Goal: Communication & Community: Answer question/provide support

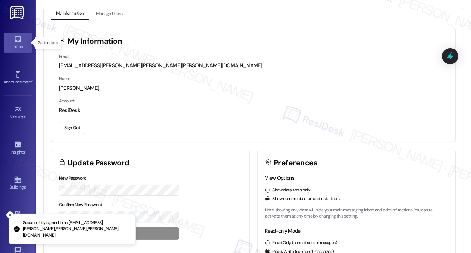
click at [19, 42] on icon at bounding box center [18, 39] width 8 height 8
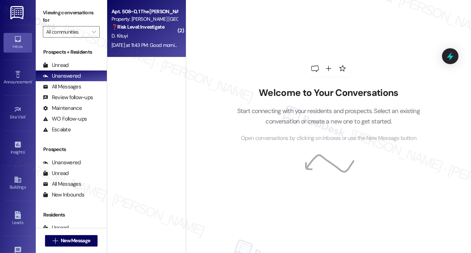
click at [163, 24] on strong "❓ Risk Level: Investigate" at bounding box center [138, 27] width 53 height 6
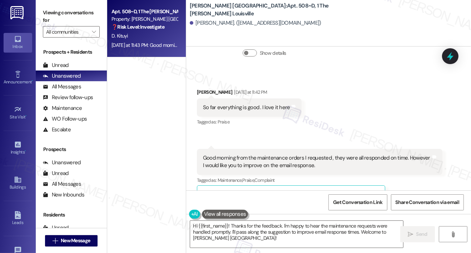
scroll to position [344, 0]
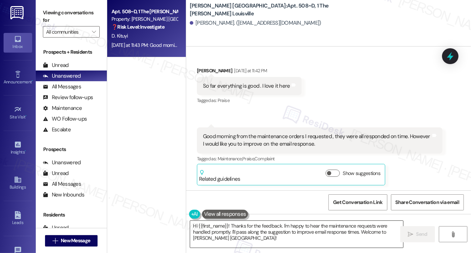
click at [260, 238] on textarea "Hi {{first_name}}! Thanks for the feedback. I'm happy to hear the maintenance r…" at bounding box center [296, 234] width 213 height 27
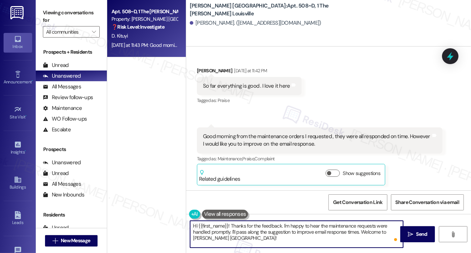
click at [353, 231] on textarea "Hi {{first_name}}! Thanks for the feedback. I'm happy to hear the maintenance r…" at bounding box center [296, 234] width 213 height 27
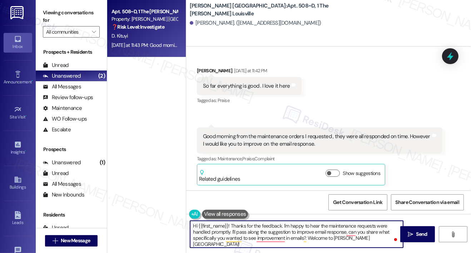
click at [206, 70] on div "[PERSON_NAME] [DATE] at 11:42 PM" at bounding box center [249, 72] width 105 height 10
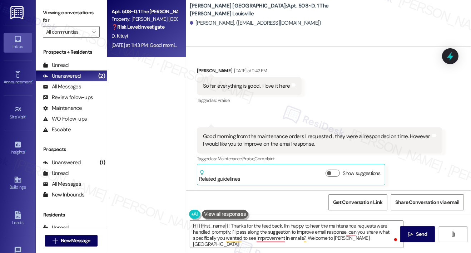
click at [206, 70] on div "[PERSON_NAME] [DATE] at 11:42 PM" at bounding box center [249, 72] width 105 height 10
copy div "[PERSON_NAME]"
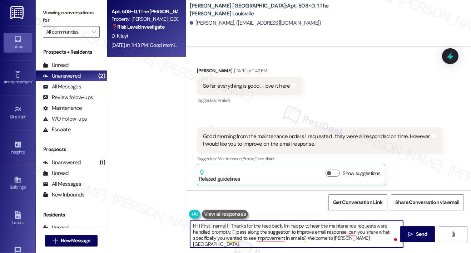
drag, startPoint x: 228, startPoint y: 226, endPoint x: 199, endPoint y: 225, distance: 29.3
click at [199, 225] on textarea "Hi {{first_name}}! Thanks for the feedback. I'm happy to hear the maintenance r…" at bounding box center [296, 234] width 213 height 27
paste textarea "[PERSON_NAME]"
type textarea "Hi [PERSON_NAME]! Thanks for the feedback. I'm happy to hear the maintenance re…"
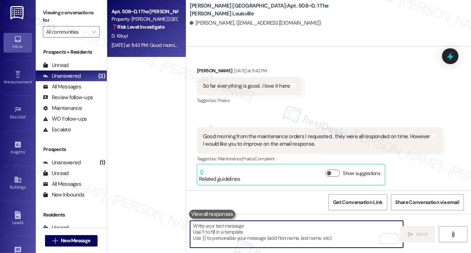
click at [207, 231] on textarea "To enrich screen reader interactions, please activate Accessibility in Grammarl…" at bounding box center [296, 234] width 213 height 27
paste textarea "Hi [PERSON_NAME], Thank you for your feedback! I’m glad to hear your maintenanc…"
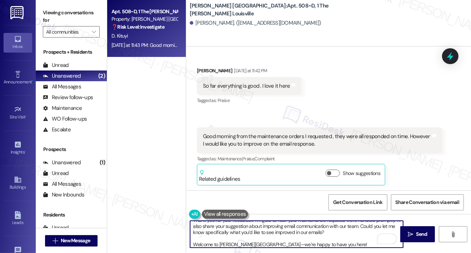
scroll to position [0, 0]
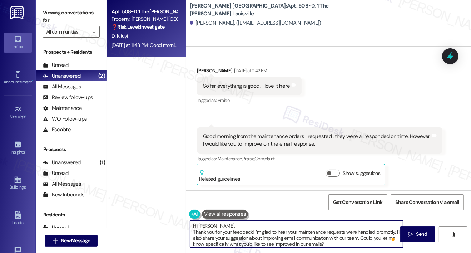
type textarea "Hi [PERSON_NAME], Thank you for your feedback! I’m glad to hear your maintenanc…"
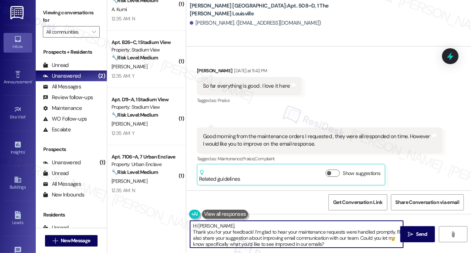
scroll to position [14, 0]
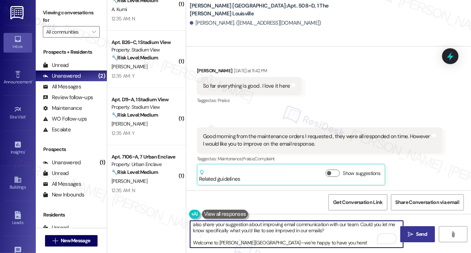
click at [408, 237] on span " Send" at bounding box center [417, 234] width 23 height 8
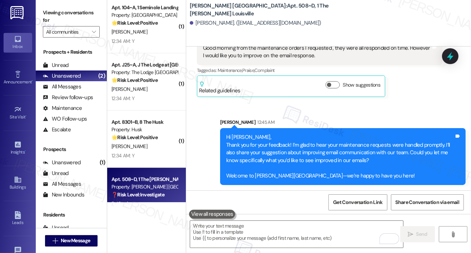
scroll to position [541, 0]
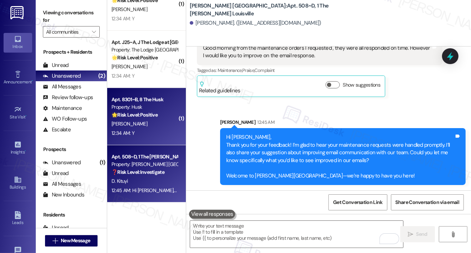
click at [153, 129] on div "12:34 AM: Y 12:34 AM: Y" at bounding box center [145, 133] width 68 height 9
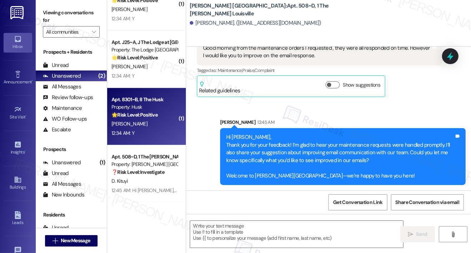
type textarea "Fetching suggested responses. Please feel free to read through the conversation…"
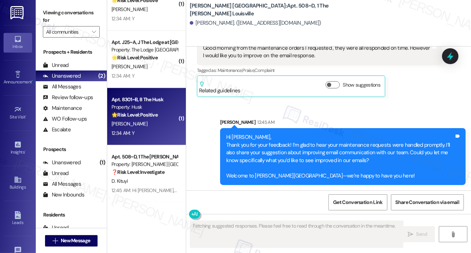
click at [152, 129] on div "12:34 AM: Y 12:34 AM: Y" at bounding box center [145, 133] width 68 height 9
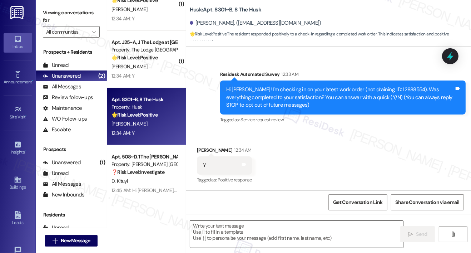
click at [214, 234] on textarea at bounding box center [296, 234] width 213 height 27
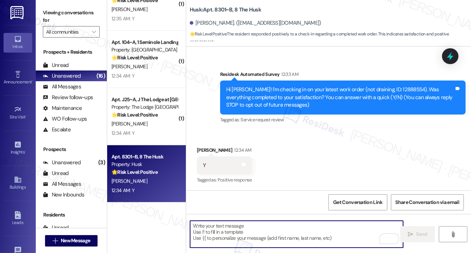
click at [228, 230] on textarea "To enrich screen reader interactions, please activate Accessibility in Grammarl…" at bounding box center [296, 234] width 213 height 27
click at [203, 233] on textarea "To enrich screen reader interactions, please activate Accessibility in Grammarl…" at bounding box center [296, 234] width 213 height 27
paste textarea "Hi {{first_name}}, I'm so glad to hear the work order was completed to your sat…"
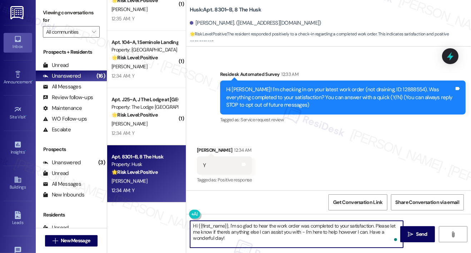
click at [272, 240] on textarea "Hi {{first_name}}, I'm so glad to hear the work order was completed to your sat…" at bounding box center [296, 234] width 213 height 27
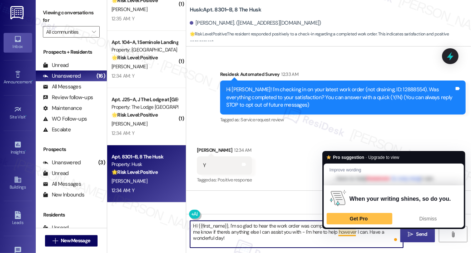
type textarea "Hi {{first_name}}, I'm so glad to hear the work order was completed to your sat…"
click at [424, 234] on span "Send" at bounding box center [421, 234] width 11 height 8
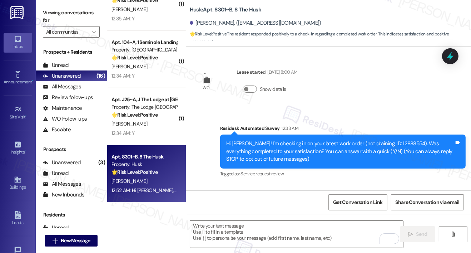
scroll to position [112, 0]
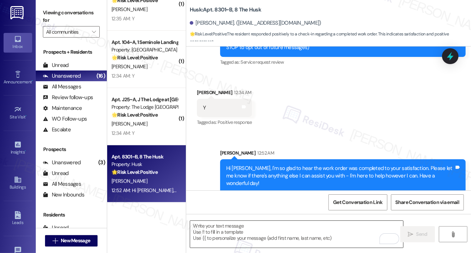
click at [242, 245] on textarea "To enrich screen reader interactions, please activate Accessibility in Grammarl…" at bounding box center [296, 234] width 213 height 27
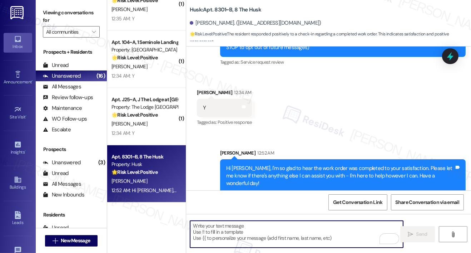
click at [242, 245] on textarea "To enrich screen reader interactions, please activate Accessibility in Grammarl…" at bounding box center [296, 234] width 213 height 27
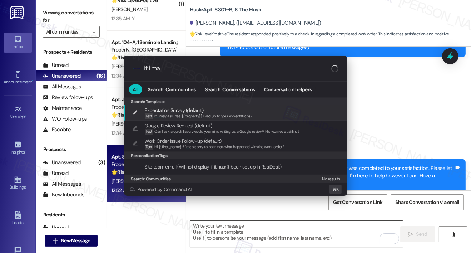
type input "if i may"
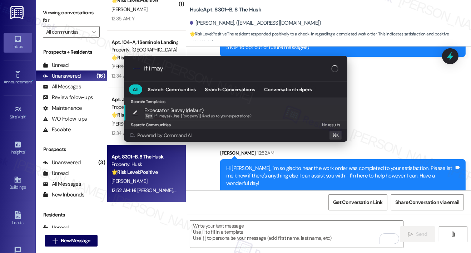
click at [236, 111] on span "Expectation Survey (default)" at bounding box center [198, 110] width 107 height 8
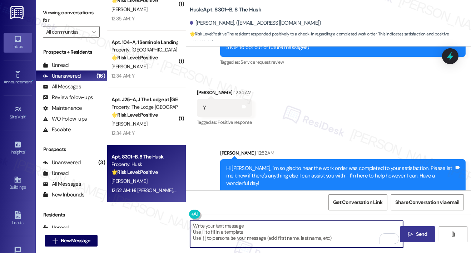
type textarea "If I may ask...has {{property}} lived up to your expectations?"
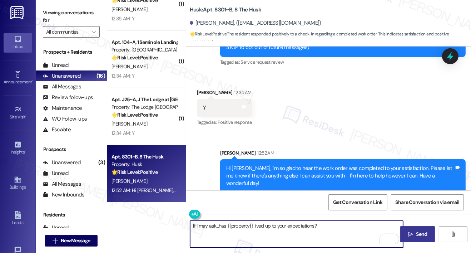
click at [424, 236] on span "Send" at bounding box center [421, 234] width 11 height 8
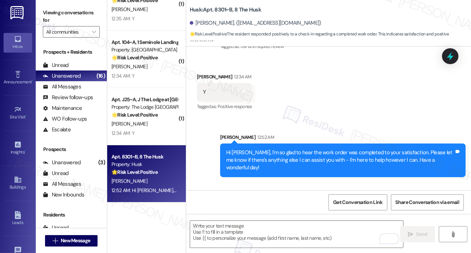
scroll to position [161, 0]
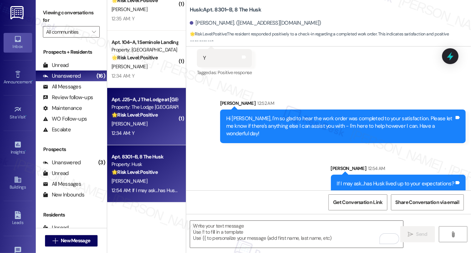
click at [158, 130] on div "12:34 AM: Y 12:34 AM: Y" at bounding box center [145, 133] width 68 height 9
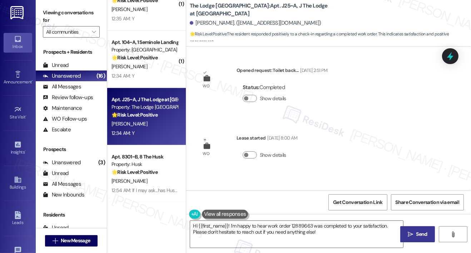
scroll to position [571, 0]
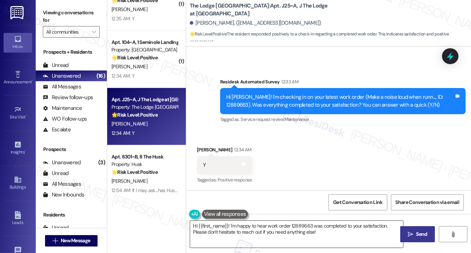
click at [297, 238] on textarea "Hi {{first_name}}! I'm happy to hear work order 12889663 was completed to your …" at bounding box center [296, 234] width 213 height 27
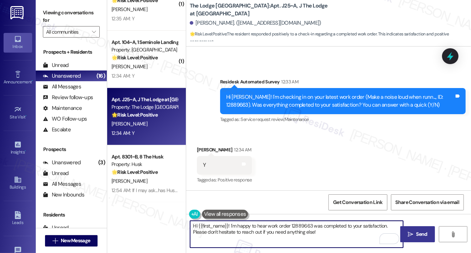
click at [337, 235] on textarea "Hi {{first_name}}! I'm happy to hear work order 12889663 was completed to your …" at bounding box center [296, 234] width 213 height 27
click at [424, 235] on span "Send" at bounding box center [421, 234] width 11 height 8
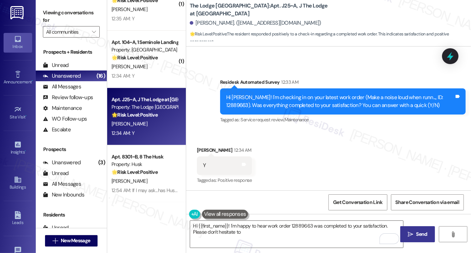
click at [358, 145] on div "Received via SMS [PERSON_NAME] 12:34 AM Y Tags and notes Tagged as: Positive re…" at bounding box center [328, 160] width 285 height 60
type textarea "Hi {{first_name}}! I'm happy to hear work order 12889663 was completed to your …"
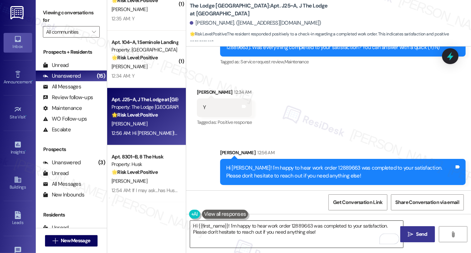
click at [317, 230] on textarea "Hi {{first_name}}! I'm happy to hear work order 12889663 was completed to your …" at bounding box center [296, 234] width 213 height 27
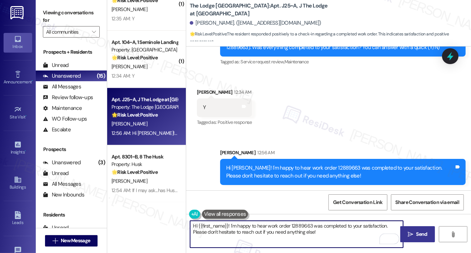
click at [317, 230] on textarea "Hi {{first_name}}! I'm happy to hear work order 12889663 was completed to your …" at bounding box center [296, 234] width 213 height 27
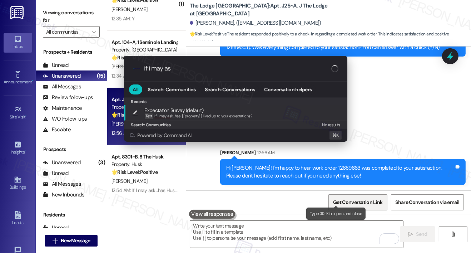
type input "if i may ask"
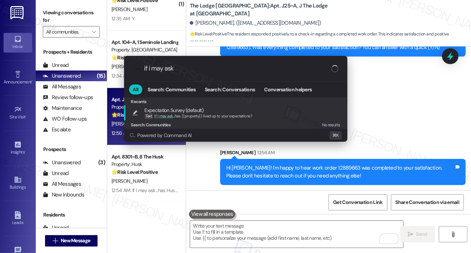
click at [283, 114] on div "Expectation Survey (default) Text If I may ask ...has {{property}} lived up to …" at bounding box center [236, 112] width 209 height 13
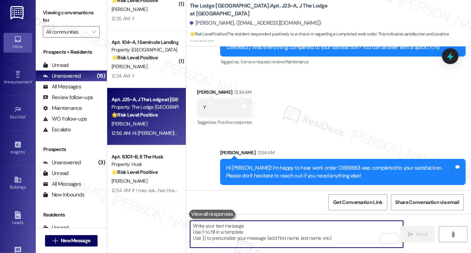
type textarea "If I may ask...has {{property}} lived up to your expectations?"
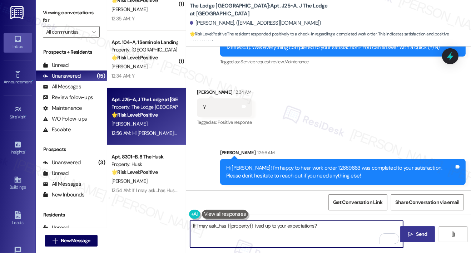
click at [416, 232] on span "Send" at bounding box center [421, 234] width 11 height 8
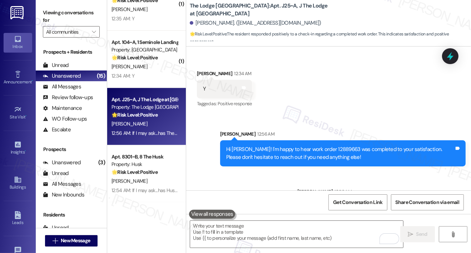
scroll to position [679, 0]
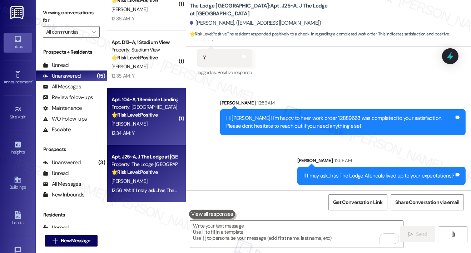
click at [154, 125] on div "[PERSON_NAME]" at bounding box center [145, 123] width 68 height 9
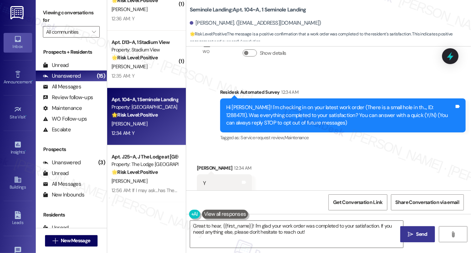
scroll to position [54, 0]
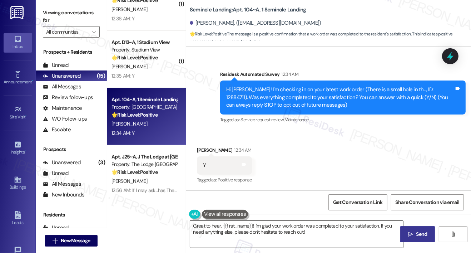
click at [325, 232] on textarea "Great to hear, {{first_name}}! I'm glad your work order was completed to your s…" at bounding box center [296, 234] width 213 height 27
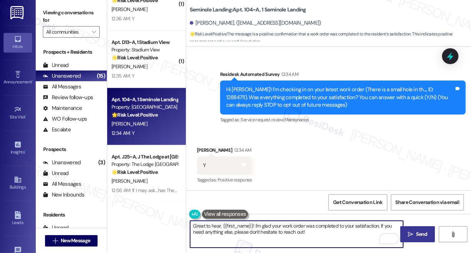
click at [419, 235] on span "Send" at bounding box center [421, 234] width 11 height 8
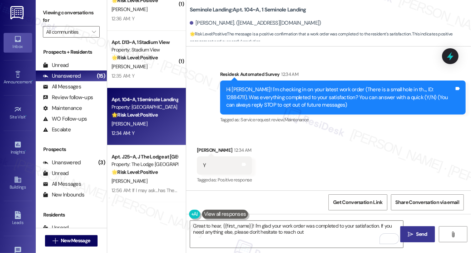
type textarea "Great to hear, {{first_name}}! I'm glad your work order was completed to your s…"
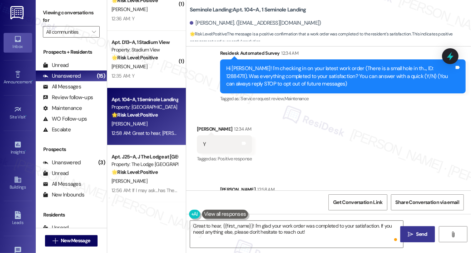
scroll to position [112, 0]
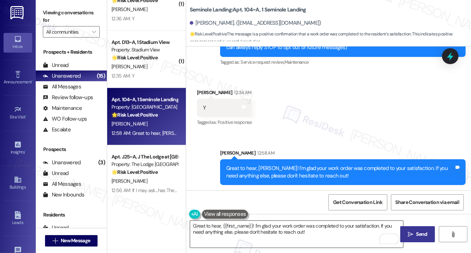
click at [314, 233] on textarea "Great to hear, {{first_name}}! I'm glad your work order was completed to your s…" at bounding box center [296, 234] width 213 height 27
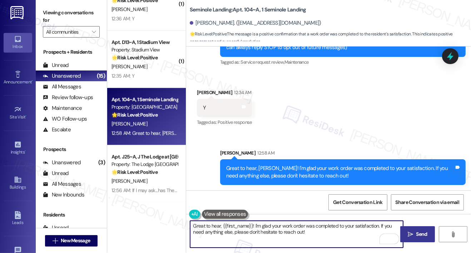
click at [314, 233] on textarea "Great to hear, {{first_name}}! I'm glad your work order was completed to your s…" at bounding box center [296, 234] width 213 height 27
click at [325, 237] on textarea "Great to hear, {{first_name}}! I'm glad your work order was completed to your s…" at bounding box center [296, 234] width 213 height 27
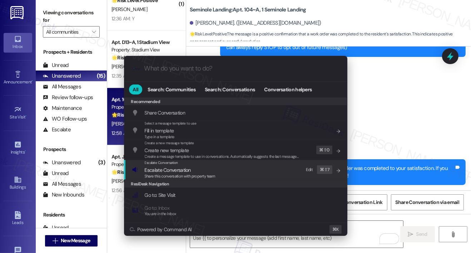
click at [252, 166] on div "Escalate Conversation Escalate Conversation Share this conversation with proper…" at bounding box center [236, 169] width 209 height 19
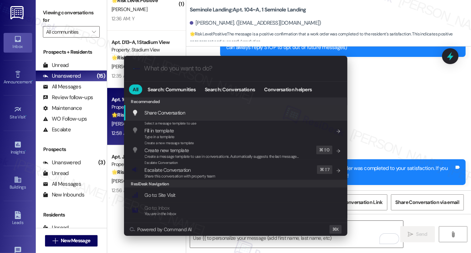
click at [258, 73] on div ".cls-1{fill:#0a055f;}.cls-2{fill:#0cc4c4;} resideskLogoBlueOrange" at bounding box center [235, 68] width 223 height 25
click at [210, 69] on input "What do you want to do?" at bounding box center [241, 69] width 194 height 8
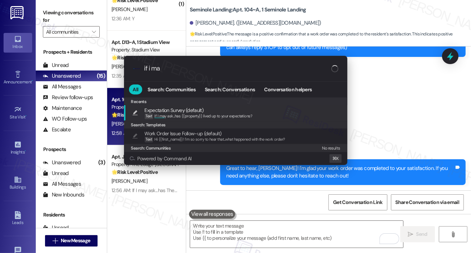
type input "if i may"
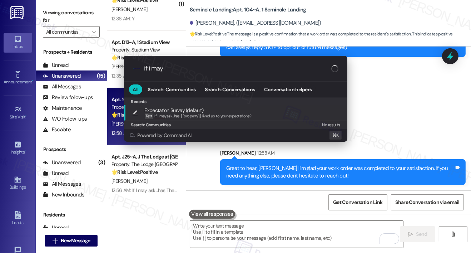
click at [163, 112] on span "Expectation Survey (default)" at bounding box center [174, 110] width 59 height 8
type textarea "If I may ask...has {{property}} lived up to your expectations?"
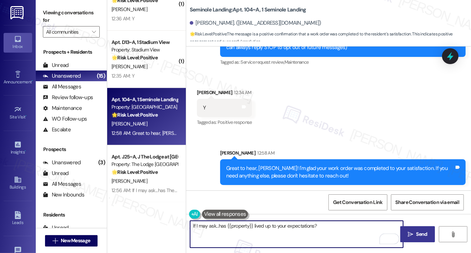
click at [325, 227] on textarea "If I may ask...has {{property}} lived up to your expectations?" at bounding box center [296, 234] width 213 height 27
click at [424, 238] on button " Send" at bounding box center [417, 234] width 35 height 16
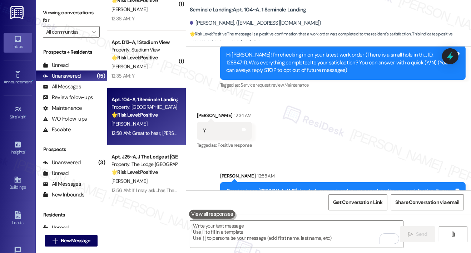
scroll to position [161, 0]
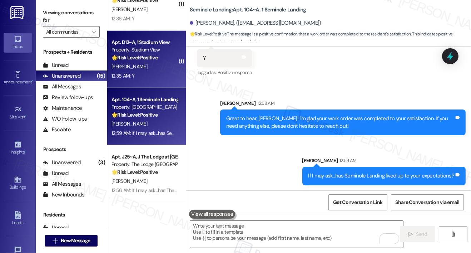
click at [151, 73] on div "12:35 AM: Y 12:35 AM: Y" at bounding box center [145, 75] width 68 height 9
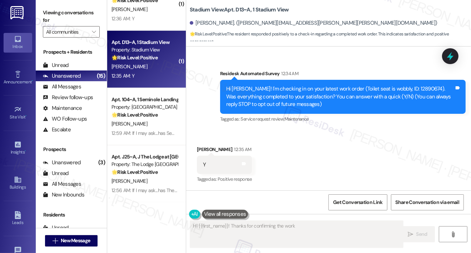
scroll to position [54, 0]
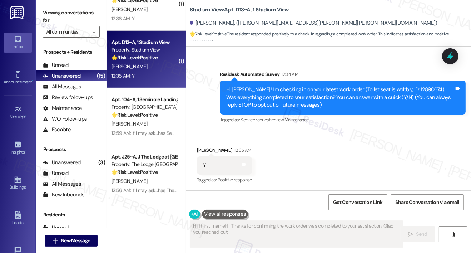
type textarea "Hi {{first_name}}! Thanks for confirming the work order was completed to your s…"
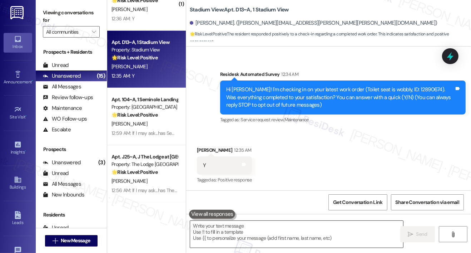
click at [251, 235] on textarea at bounding box center [296, 234] width 213 height 27
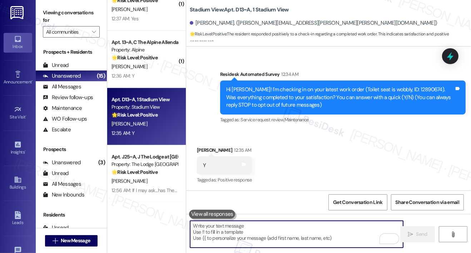
click at [271, 145] on div "Received via SMS [PERSON_NAME] 12:35 AM Y Tags and notes Tagged as: Positive re…" at bounding box center [328, 160] width 285 height 60
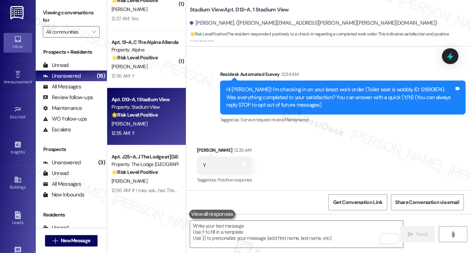
click at [211, 215] on button at bounding box center [212, 213] width 46 height 9
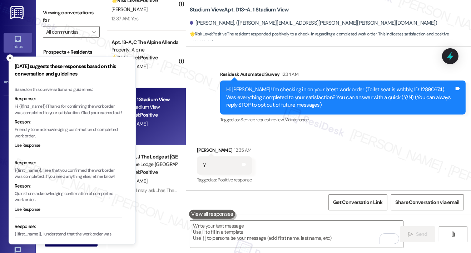
click at [77, 110] on p "Hi {{first_name}}! Thanks for confirming the work order was completed to your s…" at bounding box center [68, 109] width 107 height 13
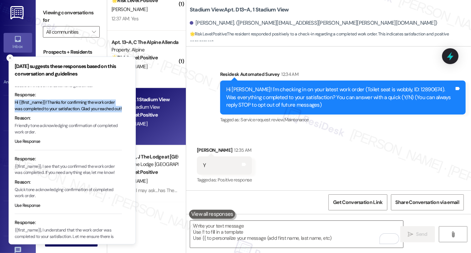
scroll to position [0, 0]
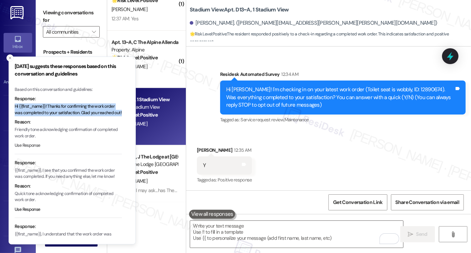
click at [33, 149] on button "Use Response" at bounding box center [28, 145] width 26 height 6
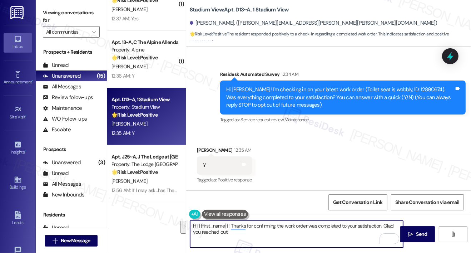
drag, startPoint x: 383, startPoint y: 226, endPoint x: 385, endPoint y: 233, distance: 7.8
click at [385, 233] on div "Hi {{first_name}}! Thanks for confirming the work order was completed to your s…" at bounding box center [297, 234] width 214 height 28
click at [409, 231] on icon "" at bounding box center [410, 234] width 5 height 6
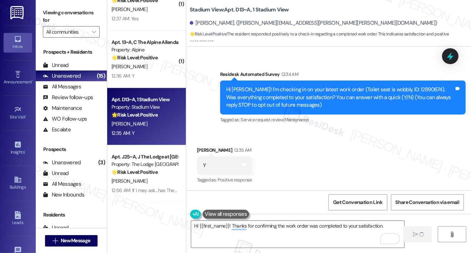
type textarea "Fetching suggested responses. Please feel free to read through the conversation…"
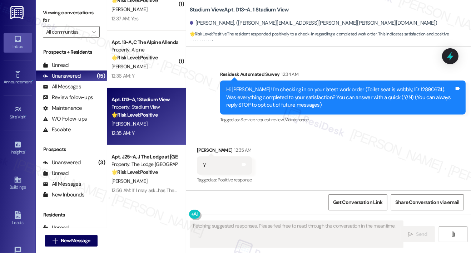
scroll to position [104, 0]
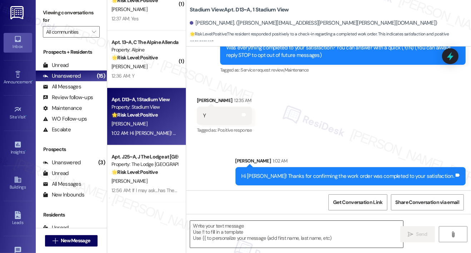
click at [317, 230] on textarea "To enrich screen reader interactions, please activate Accessibility in Grammarl…" at bounding box center [296, 234] width 213 height 27
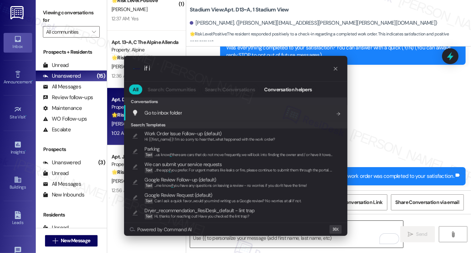
type input "if i"
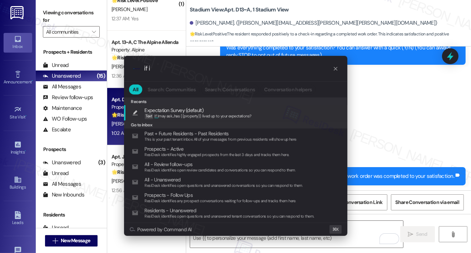
click at [269, 117] on div "Expectation Survey (default) Text If I may ask...has {{property}} lived up to y…" at bounding box center [236, 112] width 209 height 13
type textarea "If I may ask...has {{property}} lived up to your expectations?"
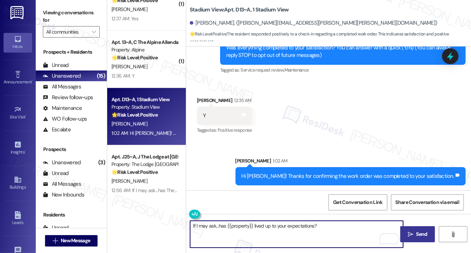
click at [428, 237] on span "Send" at bounding box center [422, 234] width 14 height 8
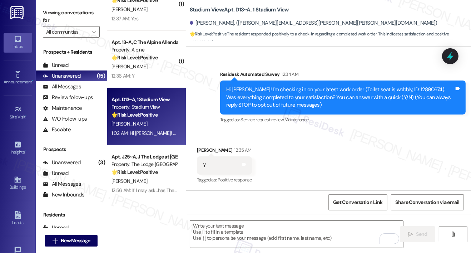
scroll to position [154, 0]
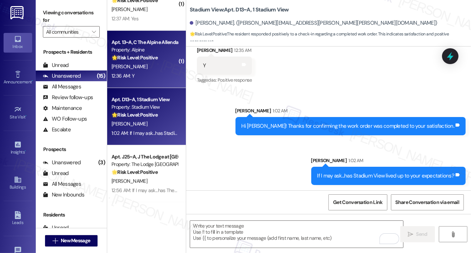
click at [152, 82] on div "Apt. 13~A, C The Alpine Allendale Property: Alpine 🌟 Risk Level: Positive The r…" at bounding box center [146, 59] width 79 height 57
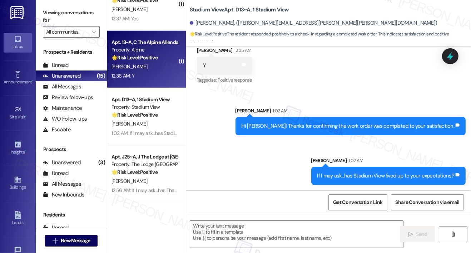
type textarea "Fetching suggested responses. Please feel free to read through the conversation…"
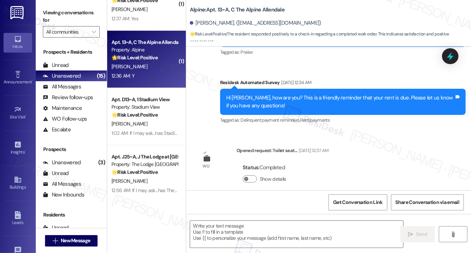
type textarea "Fetching suggested responses. Please feel free to read through the conversation…"
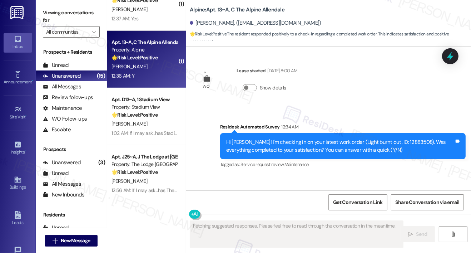
scroll to position [1996, 0]
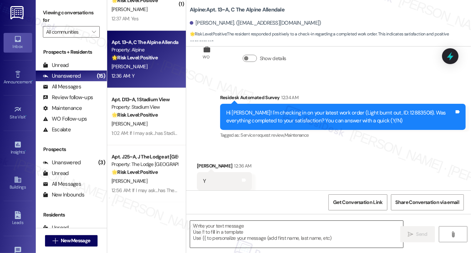
click at [232, 236] on textarea at bounding box center [296, 234] width 213 height 27
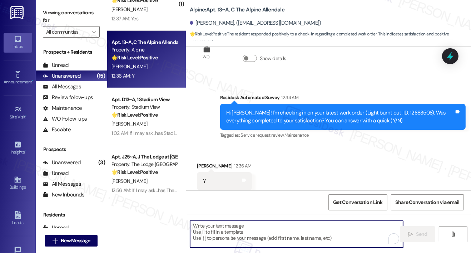
click at [232, 236] on textarea "To enrich screen reader interactions, please activate Accessibility in Grammarl…" at bounding box center [296, 234] width 213 height 27
paste textarea "Hi {{first_name}}, I'm so glad to hear the work order was completed to your sat…"
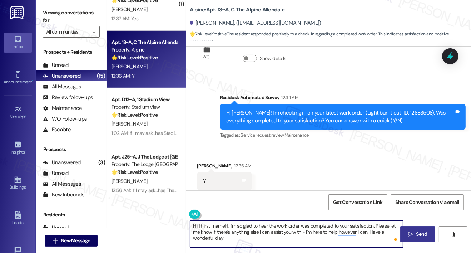
type textarea "Hi {{first_name}}, I'm so glad to hear the work order was completed to your sat…"
click at [410, 232] on icon "" at bounding box center [410, 234] width 5 height 6
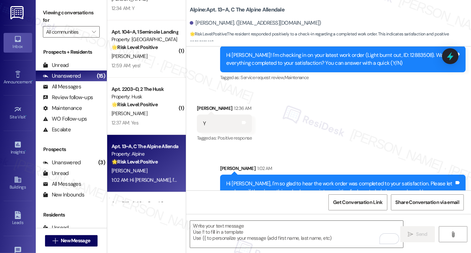
scroll to position [335, 0]
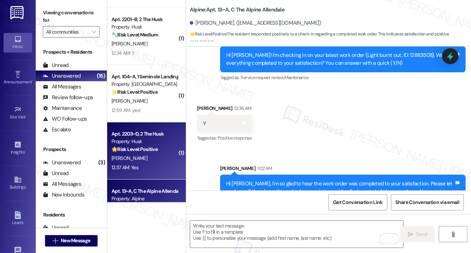
click at [144, 161] on div "[PERSON_NAME]" at bounding box center [145, 158] width 68 height 9
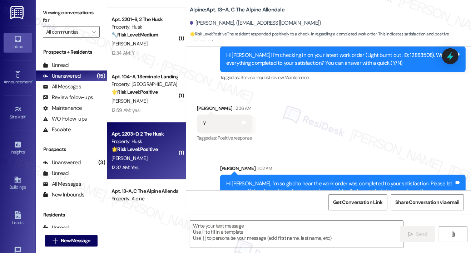
type textarea "Fetching suggested responses. Please feel free to read through the conversation…"
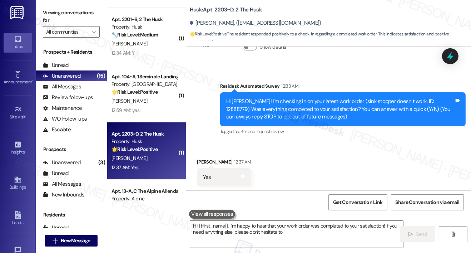
scroll to position [43, 0]
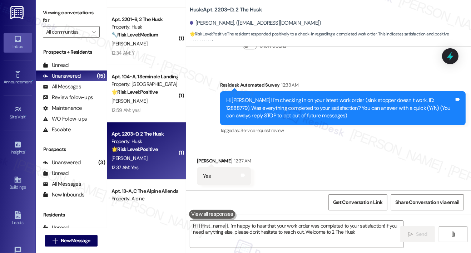
type textarea "Hi {{first_name}}, I'm happy to hear that your work order was completed to your…"
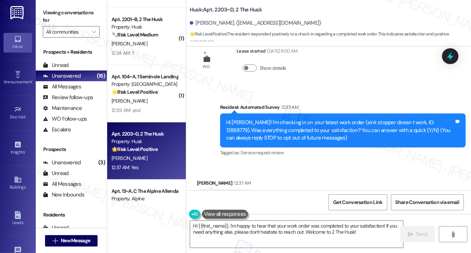
scroll to position [44, 0]
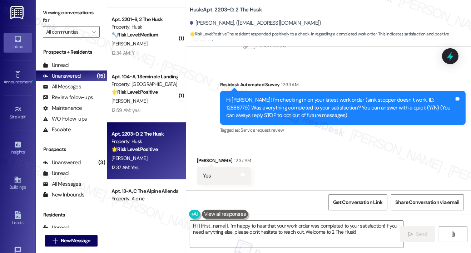
click at [265, 232] on textarea "Hi {{first_name}}, I'm happy to hear that your work order was completed to your…" at bounding box center [296, 234] width 213 height 27
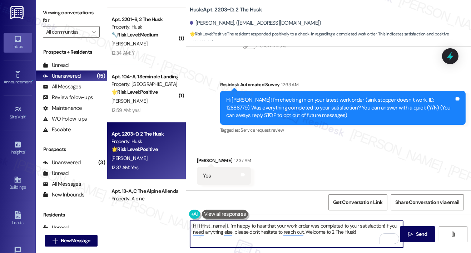
click at [360, 233] on textarea "Hi {{first_name}}, I'm happy to hear that your work order was completed to your…" at bounding box center [296, 234] width 213 height 27
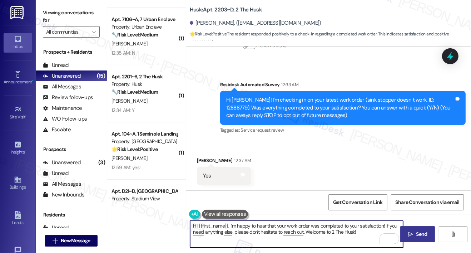
click at [418, 238] on button " Send" at bounding box center [417, 234] width 35 height 16
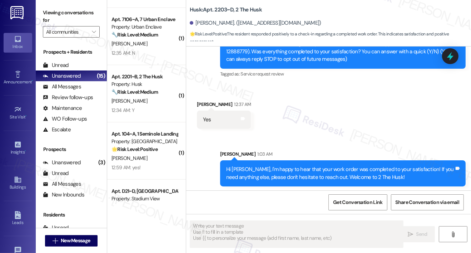
scroll to position [101, 0]
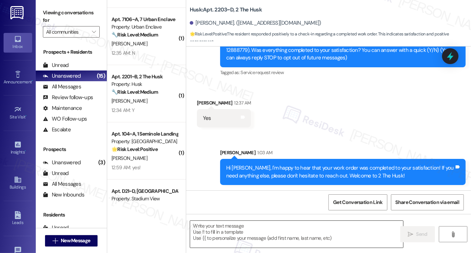
click at [308, 241] on textarea "To enrich screen reader interactions, please activate Accessibility in Grammarl…" at bounding box center [296, 234] width 213 height 27
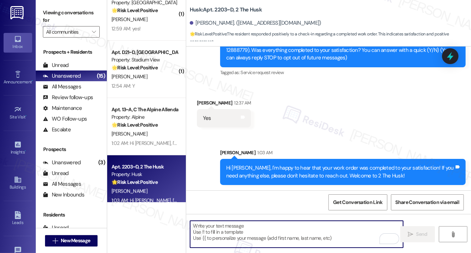
scroll to position [474, 0]
click at [231, 235] on textarea "To enrich screen reader interactions, please activate Accessibility in Grammarl…" at bounding box center [296, 234] width 213 height 27
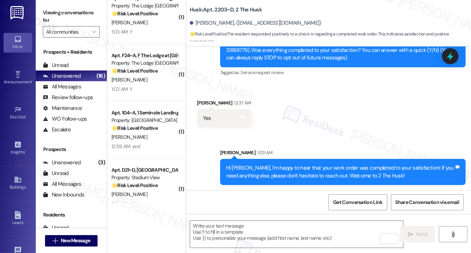
scroll to position [541, 0]
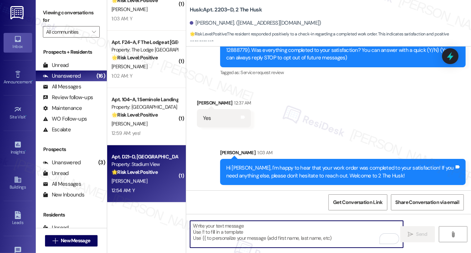
click at [154, 183] on div "[PERSON_NAME]" at bounding box center [145, 181] width 68 height 9
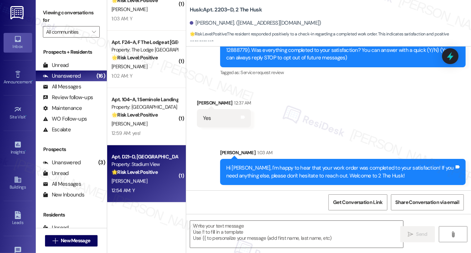
type textarea "Fetching suggested responses. Please feel free to read through the conversation…"
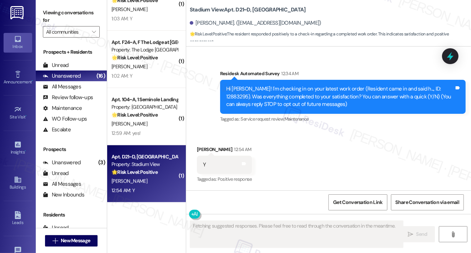
scroll to position [54, 0]
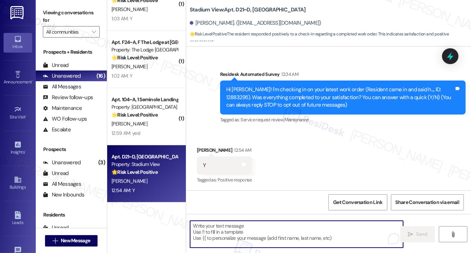
click at [239, 229] on textarea "To enrich screen reader interactions, please activate Accessibility in Grammarl…" at bounding box center [296, 234] width 213 height 27
paste textarea "Hi {{first_name}}, I'm so glad to hear the work order was completed to your sat…"
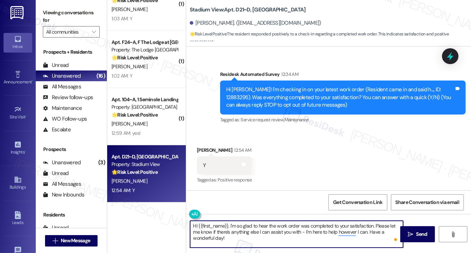
click at [258, 238] on textarea "Hi {{first_name}}, I'm so glad to hear the work order was completed to your sat…" at bounding box center [296, 234] width 213 height 27
type textarea "Hi {{first_name}}, I'm so glad to hear the work order was completed to your sat…"
click at [421, 230] on span "Send" at bounding box center [421, 234] width 11 height 8
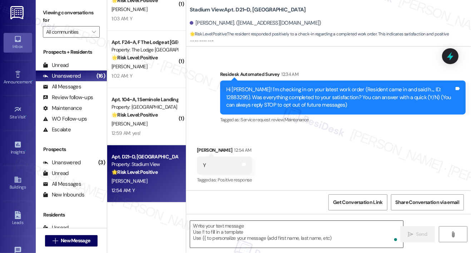
click at [309, 232] on textarea "To enrich screen reader interactions, please activate Accessibility in Grammarl…" at bounding box center [296, 234] width 213 height 27
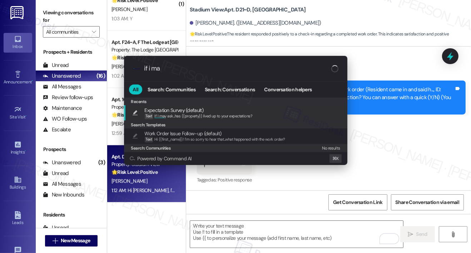
type input "if i may"
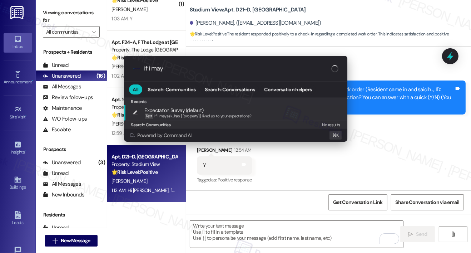
click at [261, 115] on div "Expectation Survey (default) Text If I may ask...has {{property}} lived up to y…" at bounding box center [236, 112] width 209 height 13
type textarea "If I may ask...has {{property}} lived up to your expectations?"
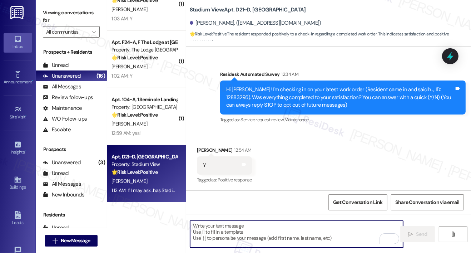
scroll to position [161, 0]
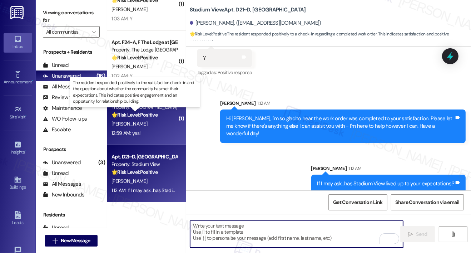
click at [123, 115] on strong "🌟 Risk Level: Positive" at bounding box center [135, 115] width 46 height 6
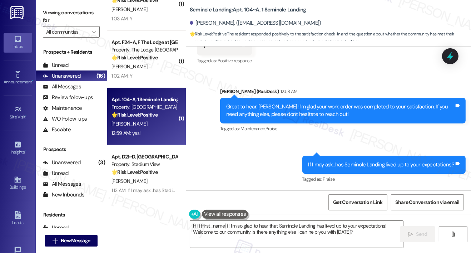
scroll to position [232, 0]
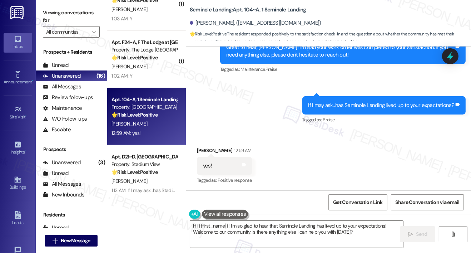
click at [272, 156] on div "Received via SMS Serilda Collins-Burge 12:59 AM yes! Tags and notes Tagged as: …" at bounding box center [328, 160] width 285 height 60
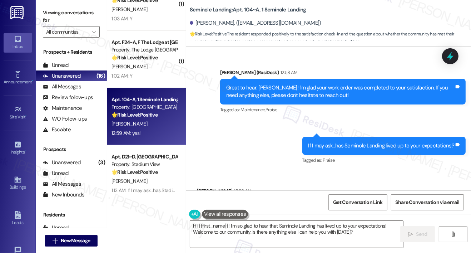
scroll to position [233, 0]
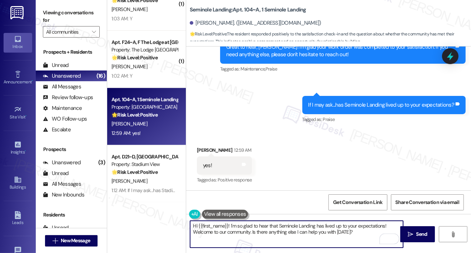
drag, startPoint x: 231, startPoint y: 226, endPoint x: 192, endPoint y: 225, distance: 38.7
click at [192, 225] on textarea "Hi {{first_name}}! I'm so glad to hear that Seminole Landing has lived up to yo…" at bounding box center [296, 234] width 213 height 27
click at [328, 236] on textarea "I'm so glad to hear that Seminole Landing has lived up to your expectations! We…" at bounding box center [296, 234] width 213 height 27
drag, startPoint x: 325, startPoint y: 234, endPoint x: 218, endPoint y: 231, distance: 107.3
click at [218, 231] on textarea "I'm so glad to hear that Seminole Landing has lived up to your expectations! We…" at bounding box center [296, 234] width 213 height 27
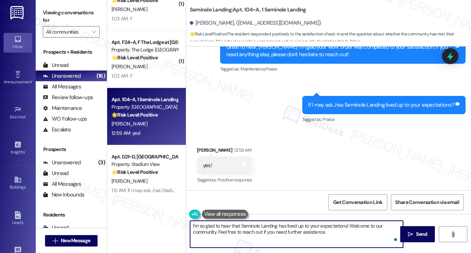
type textarea "I'm so glad to hear that Seminole Landing has lived up to your expectations! We…"
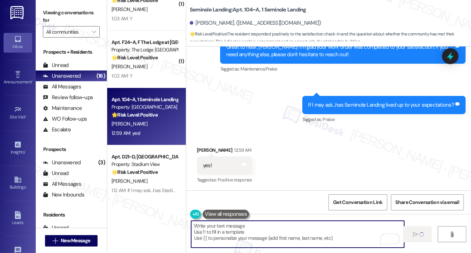
type textarea "Fetching suggested responses. Please feel free to read through the conversation…"
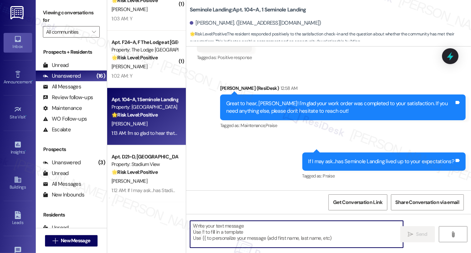
scroll to position [290, 0]
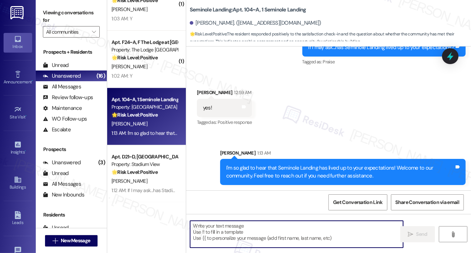
click at [208, 237] on textarea "To enrich screen reader interactions, please activate Accessibility in Grammarl…" at bounding box center [296, 234] width 213 height 27
paste textarea "If you have a moment, would you mind leaving us a Google review? It really help…"
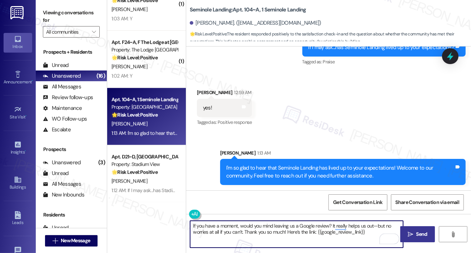
type textarea "If you have a moment, would you mind leaving us a Google review? It really help…"
click at [425, 231] on span "Send" at bounding box center [421, 234] width 11 height 8
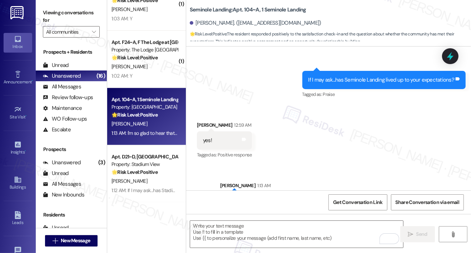
scroll to position [355, 0]
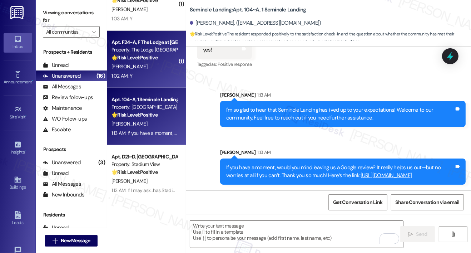
click at [146, 79] on div "1:02 AM: Y 1:02 AM: Y" at bounding box center [145, 75] width 68 height 9
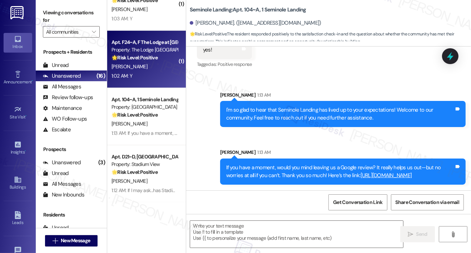
type textarea "Fetching suggested responses. Please feel free to read through the conversation…"
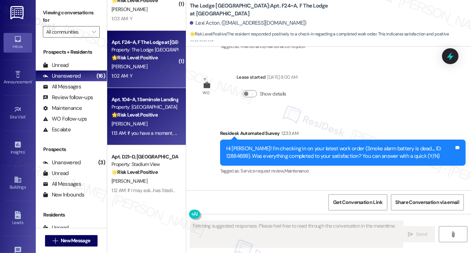
scroll to position [1799, 0]
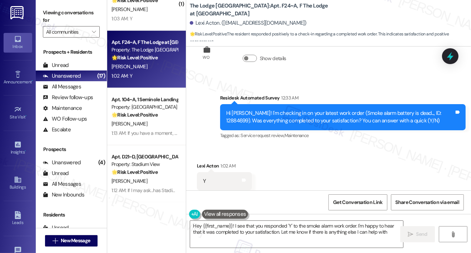
type textarea "Hey {{first_name}}! I see that you responded 'Y' to the smoke alarm work order.…"
